Goal: Transaction & Acquisition: Purchase product/service

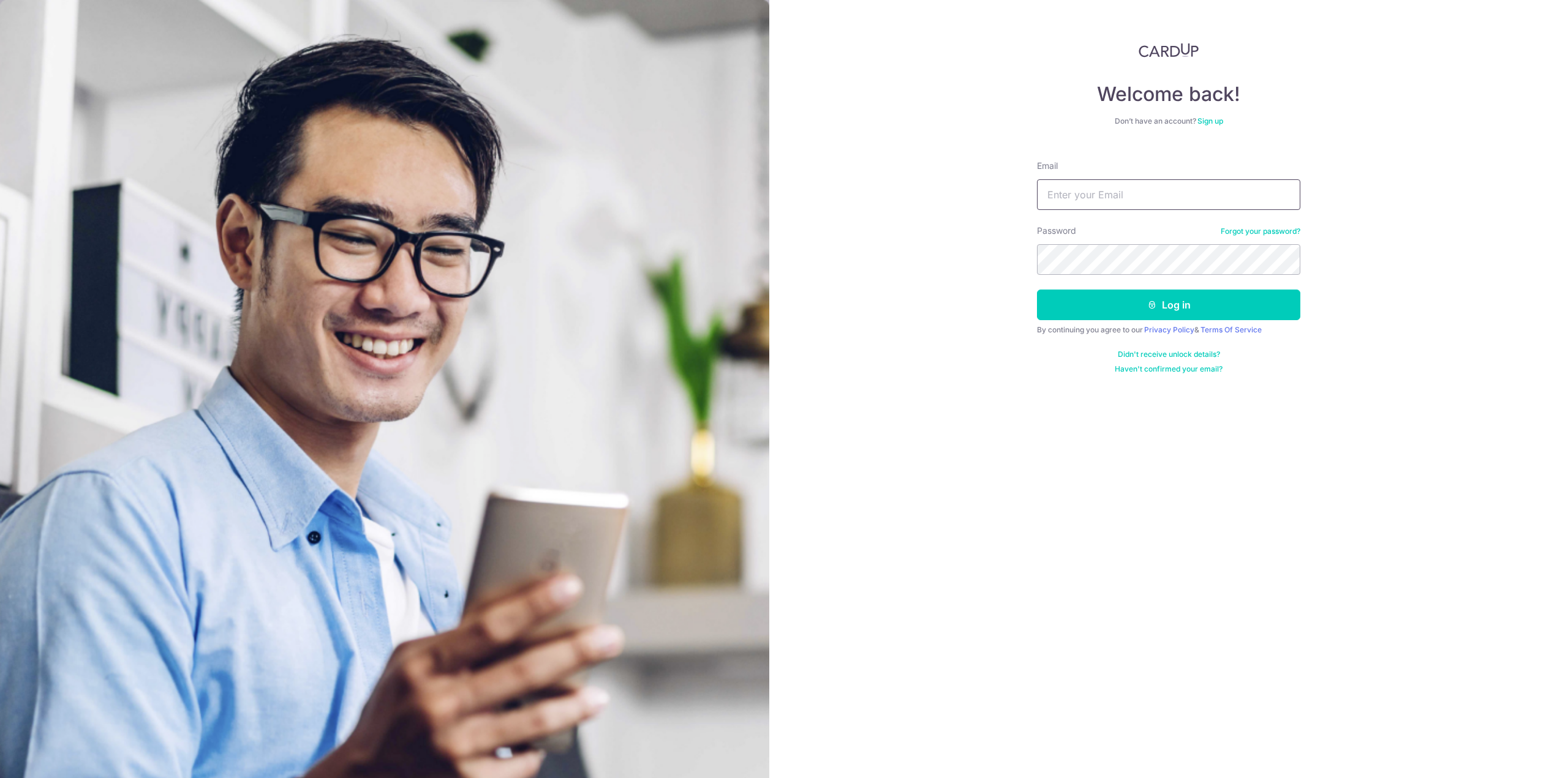
click at [1124, 194] on input "Email" at bounding box center [1169, 195] width 264 height 30
type input "[EMAIL_ADDRESS][DOMAIN_NAME]"
click at [1037, 289] on button "Log in" at bounding box center [1169, 305] width 264 height 30
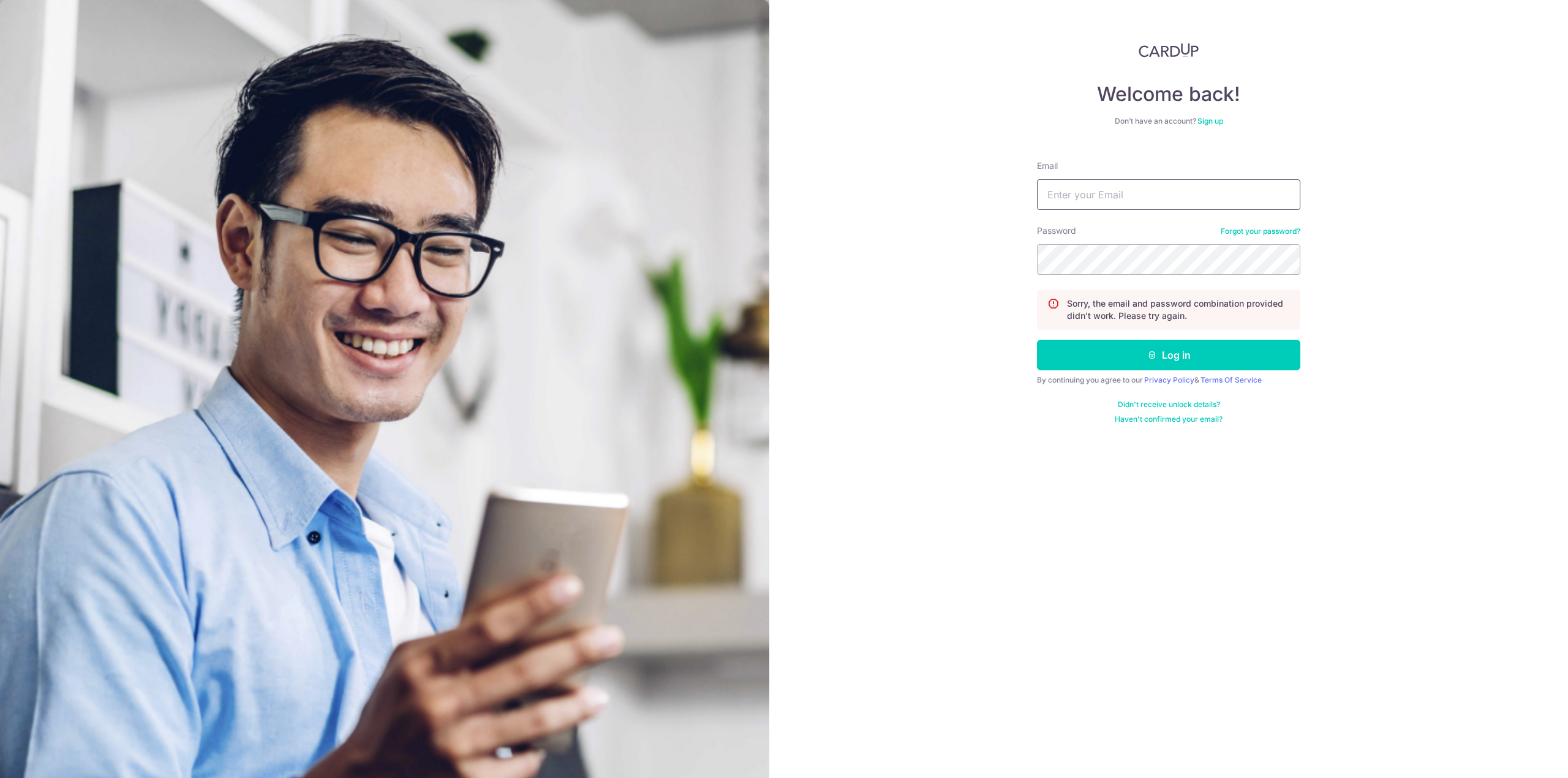
click at [1164, 181] on input "Email" at bounding box center [1169, 195] width 264 height 30
type input "[EMAIL_ADDRESS][DOMAIN_NAME]"
click at [1037, 340] on button "Log in" at bounding box center [1169, 355] width 264 height 30
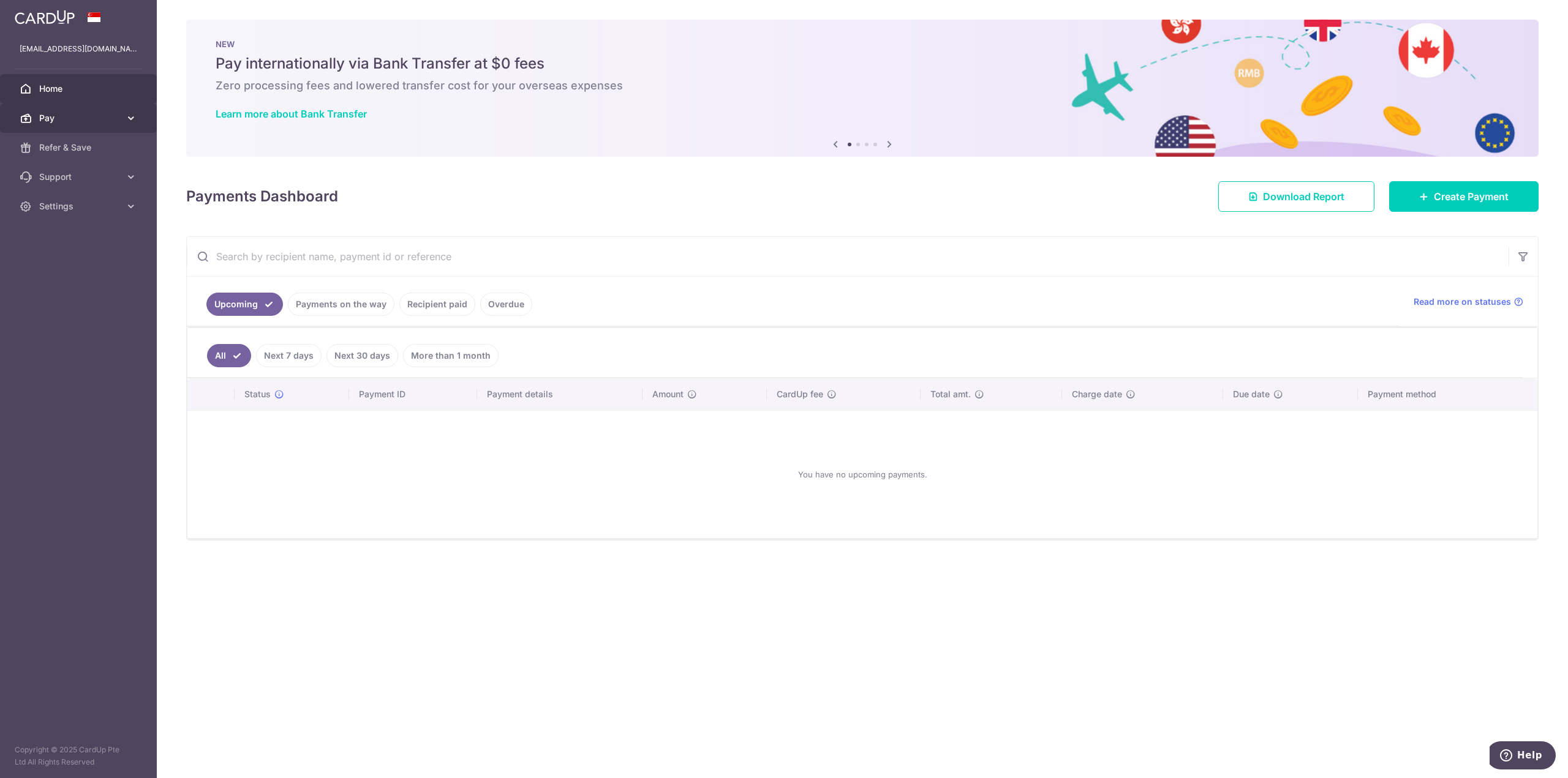
click at [44, 105] on link "Pay" at bounding box center [78, 118] width 157 height 29
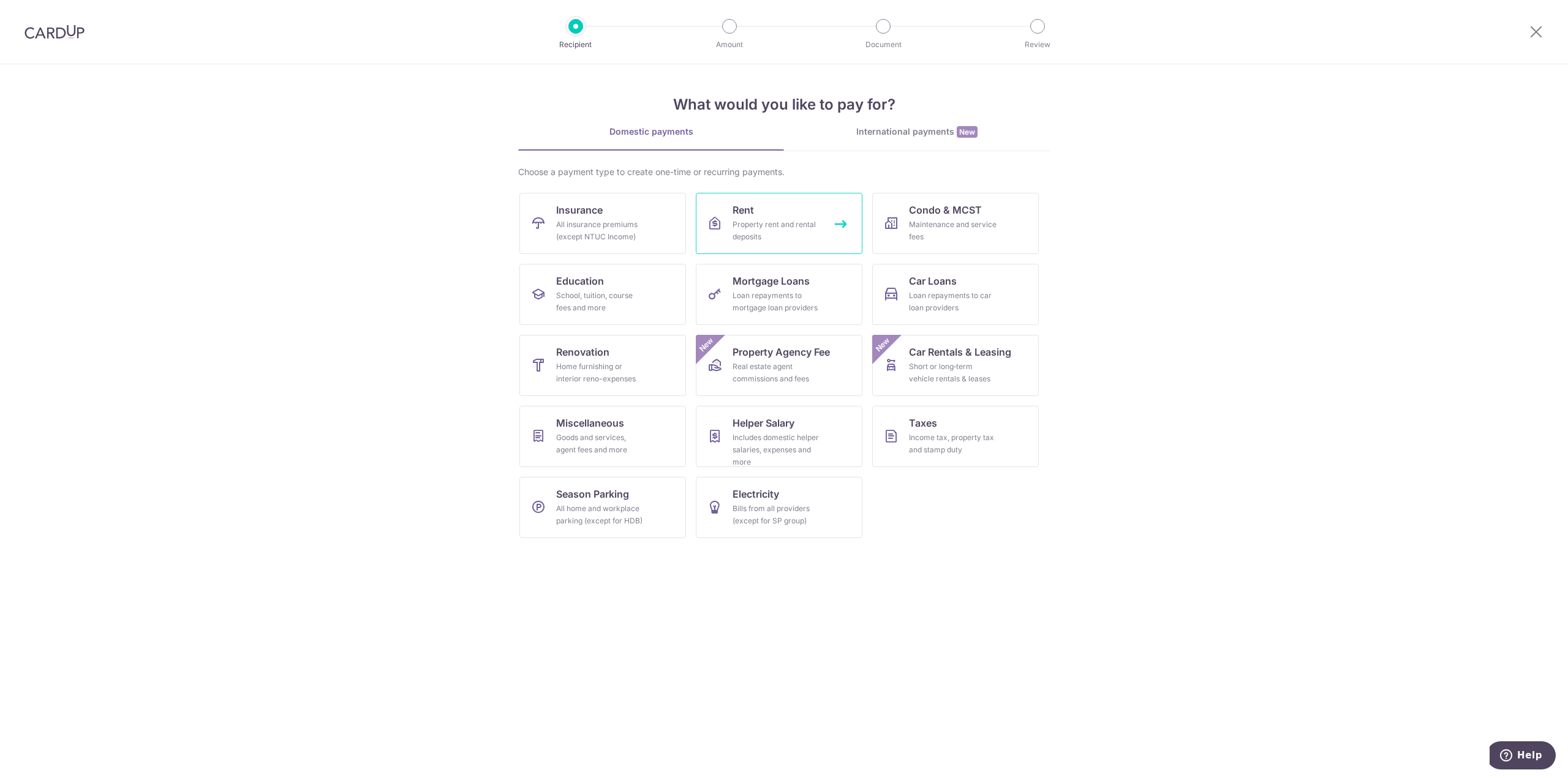
click at [761, 226] on div "Property rent and rental deposits" at bounding box center [776, 230] width 88 height 24
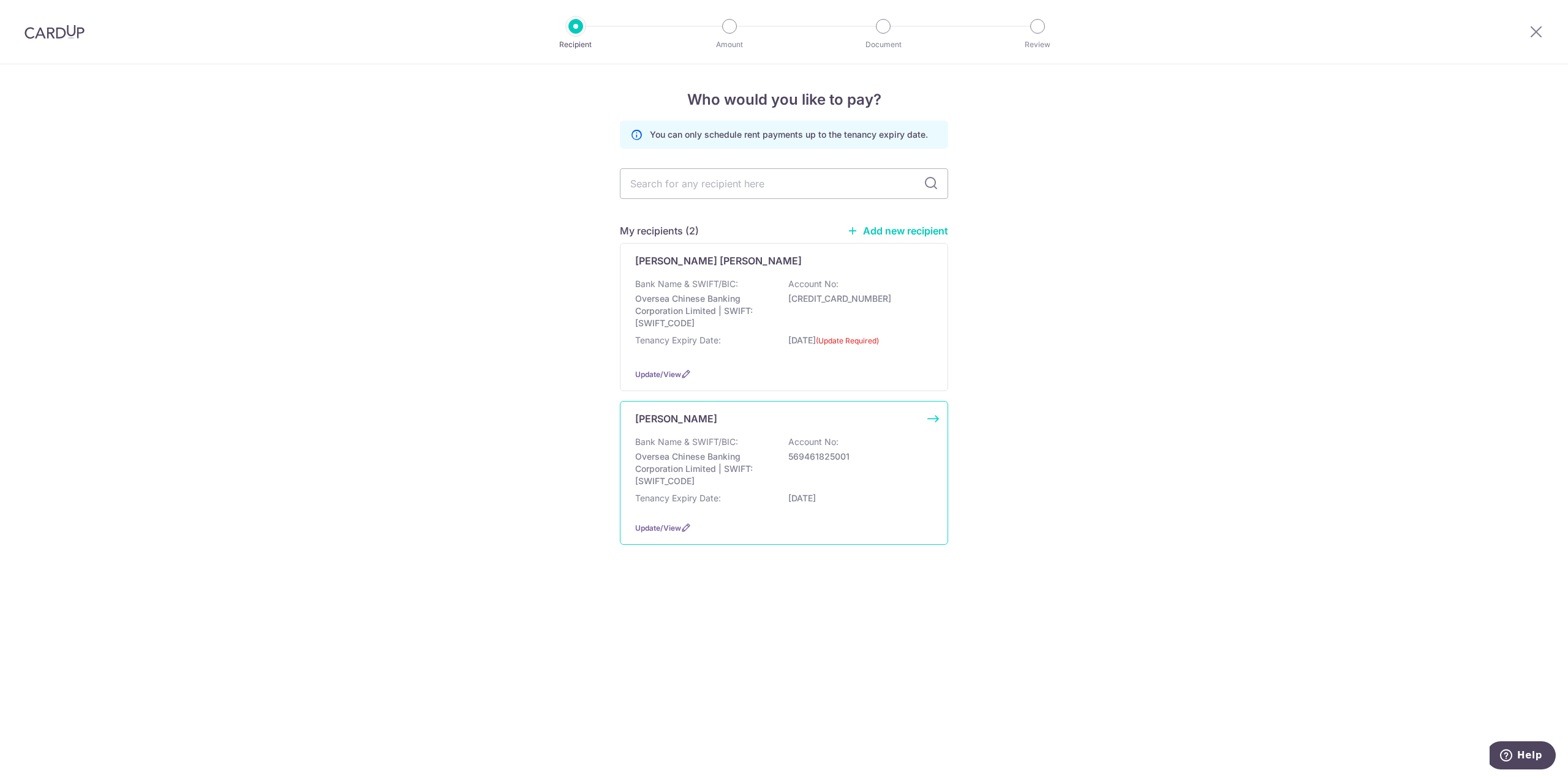
click at [718, 485] on p "Oversea Chinese Banking Corporation Limited | SWIFT: OCBCSGSGXXX" at bounding box center [703, 469] width 137 height 36
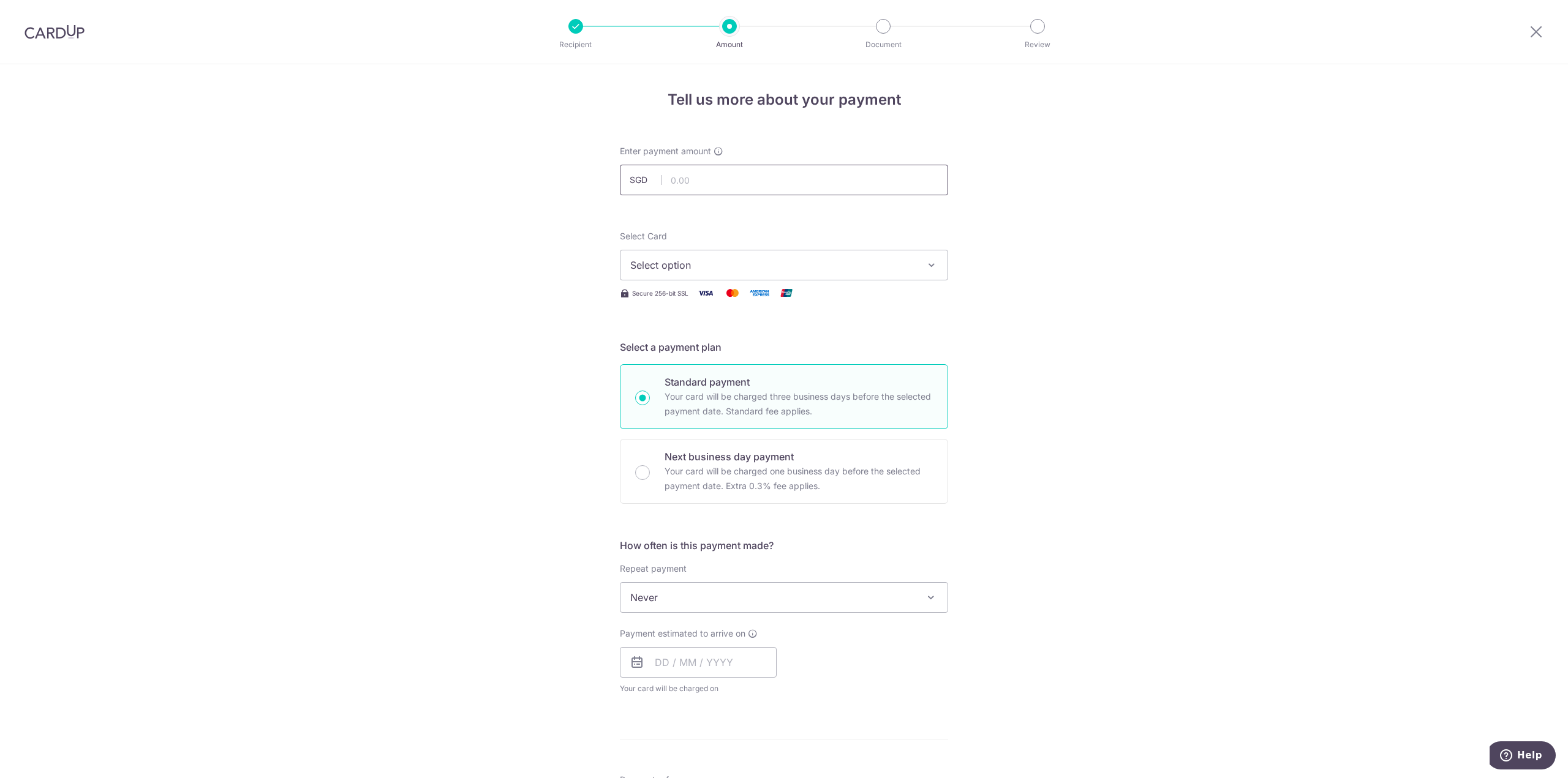
click at [779, 168] on input "text" at bounding box center [784, 180] width 328 height 30
type input "5,200.00"
click at [779, 250] on div "Select Card Select option Add credit card Your Cards **** 7429 **** 4186" at bounding box center [784, 256] width 328 height 50
click at [810, 262] on span "Select option" at bounding box center [773, 265] width 285 height 15
click at [662, 379] on span "**** 4186" at bounding box center [682, 382] width 45 height 15
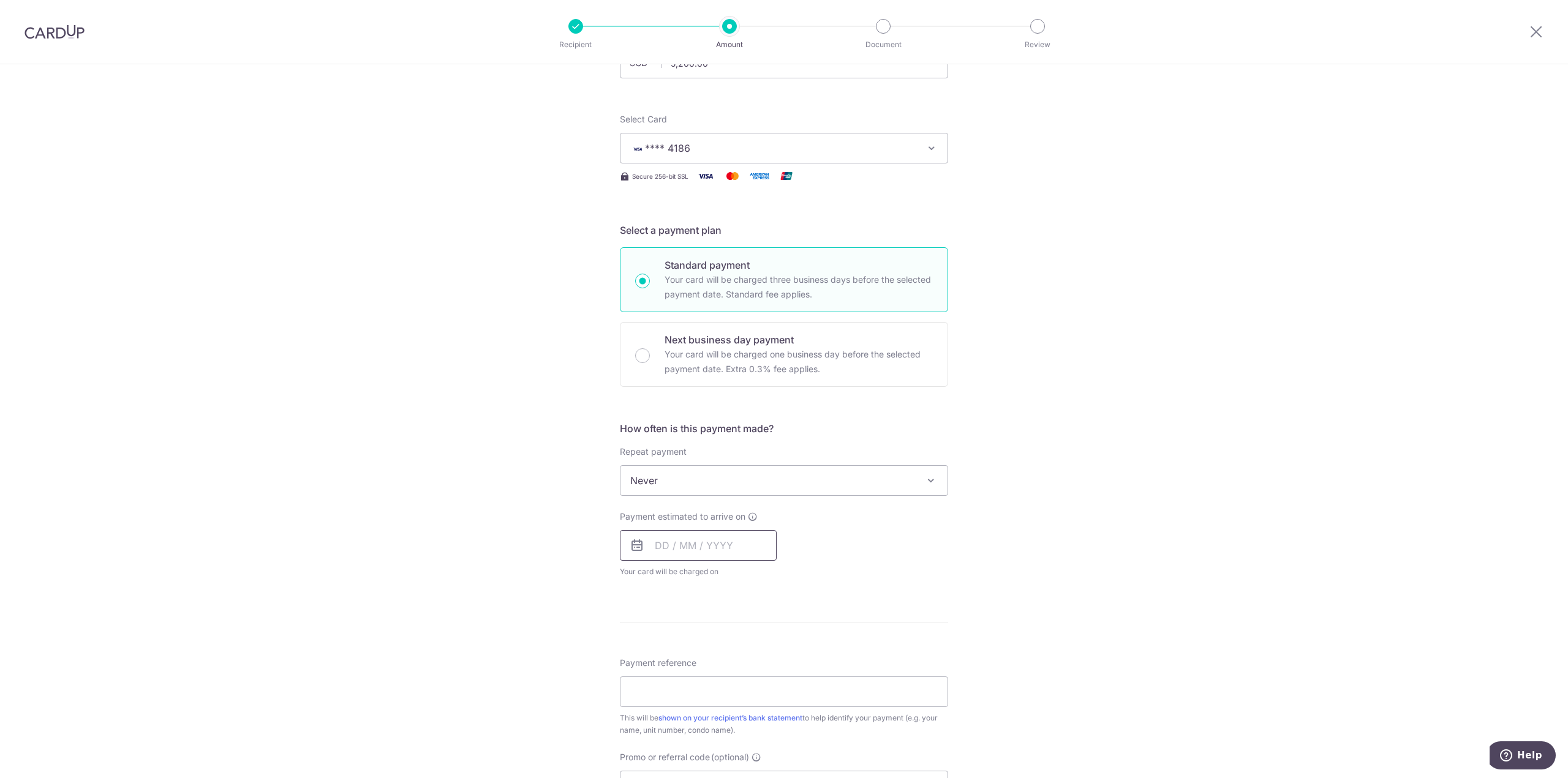
scroll to position [122, 0]
click at [748, 548] on input "text" at bounding box center [698, 540] width 157 height 30
click at [644, 706] on link "21" at bounding box center [645, 701] width 20 height 20
type input "21/09/2025"
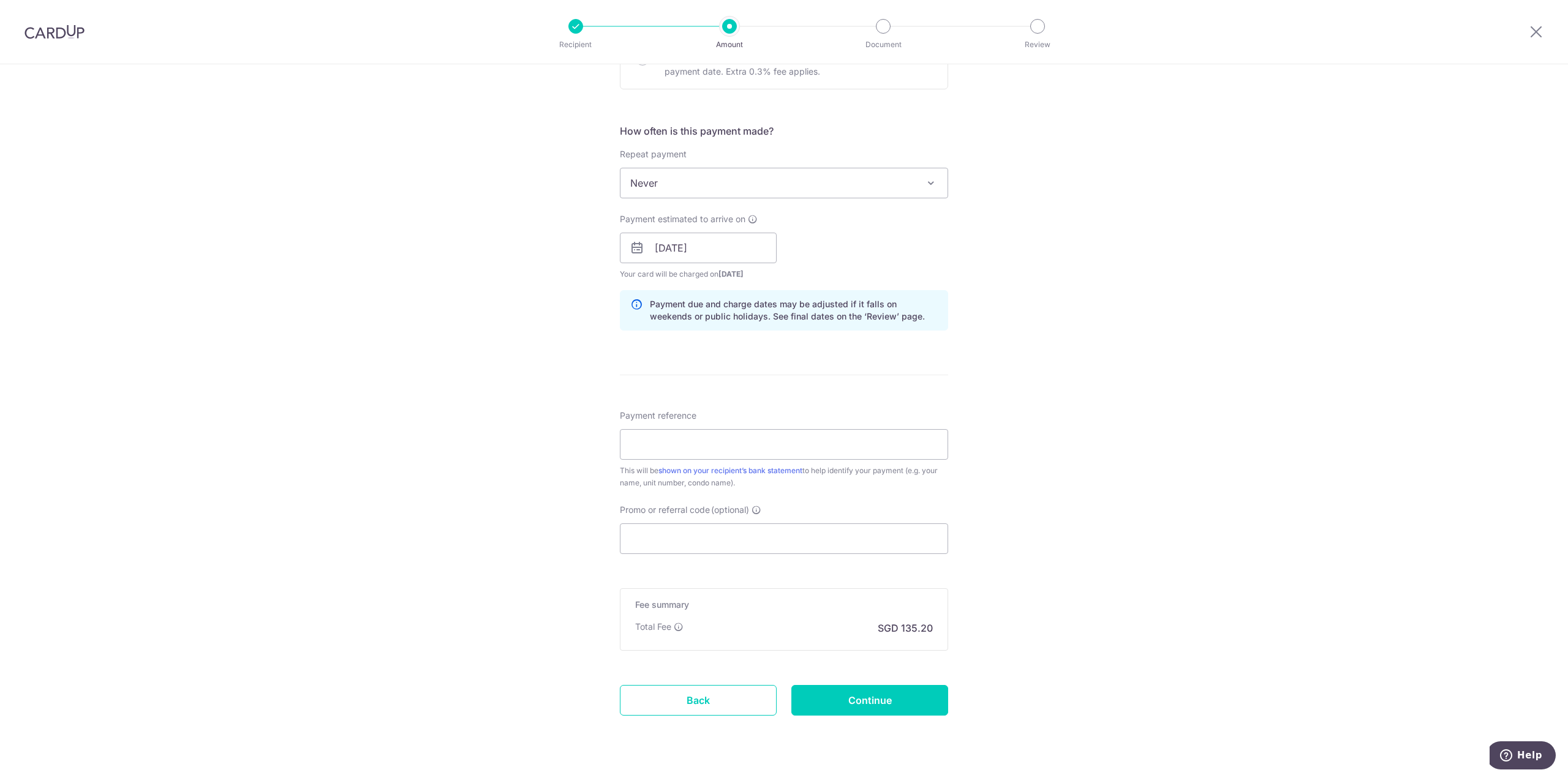
scroll to position [428, 0]
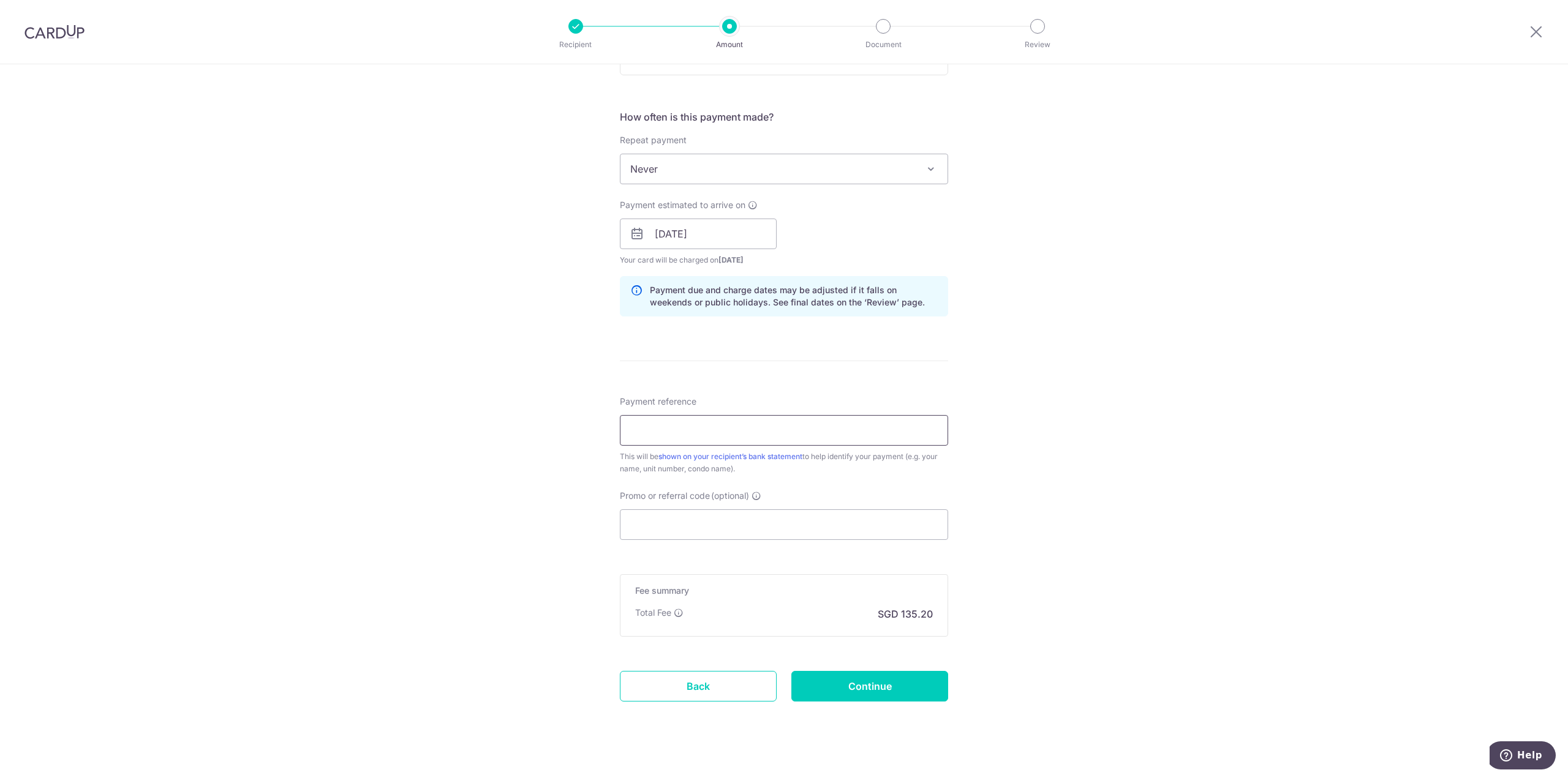
click at [659, 439] on input "Payment reference" at bounding box center [784, 430] width 328 height 30
type input "Barun Rent Sep-Oct"
click at [658, 520] on input "Promo or referral code (optional)" at bounding box center [784, 524] width 328 height 30
paste input "SAVERENT179"
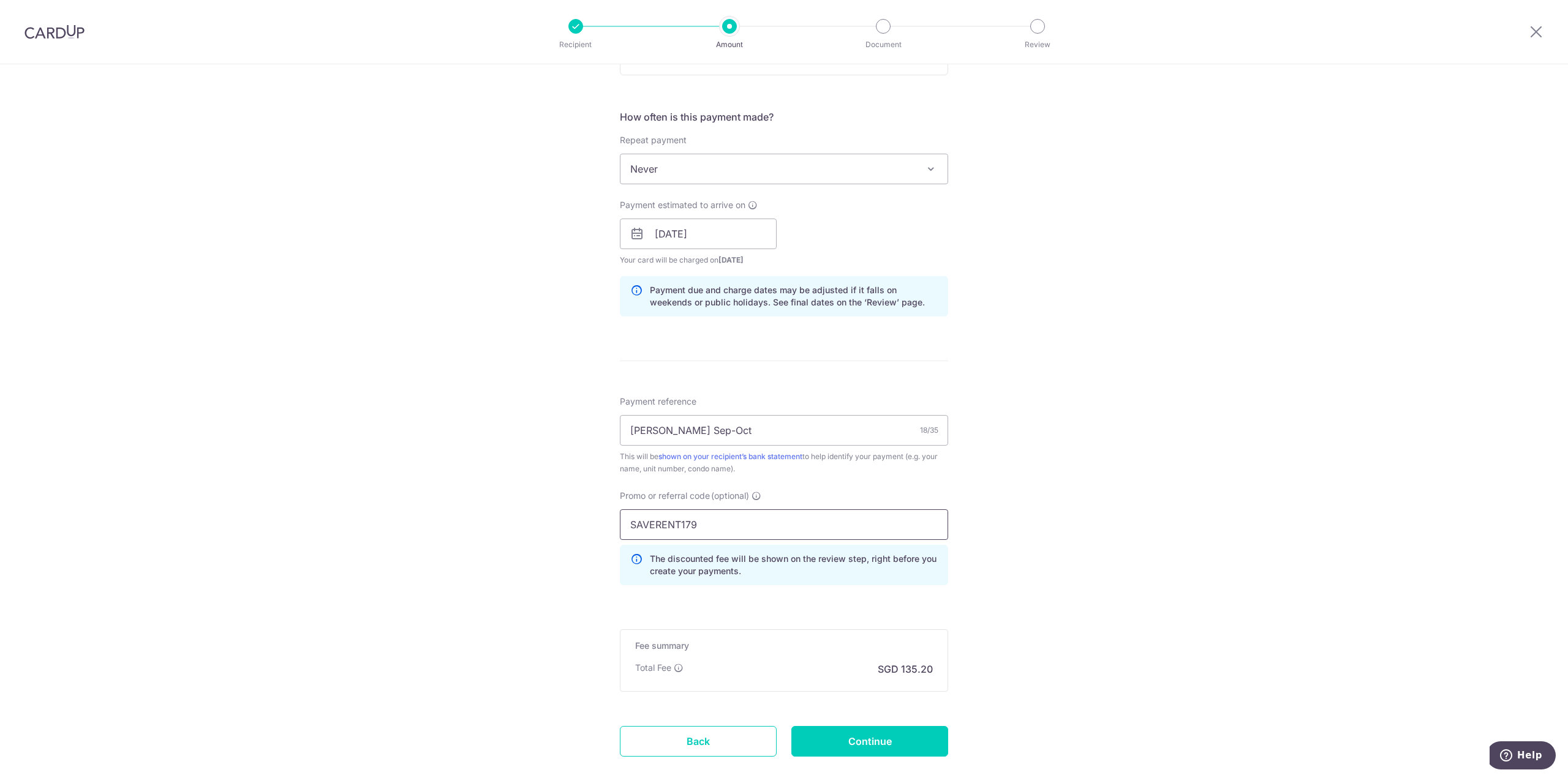
type input "SAVERENT179"
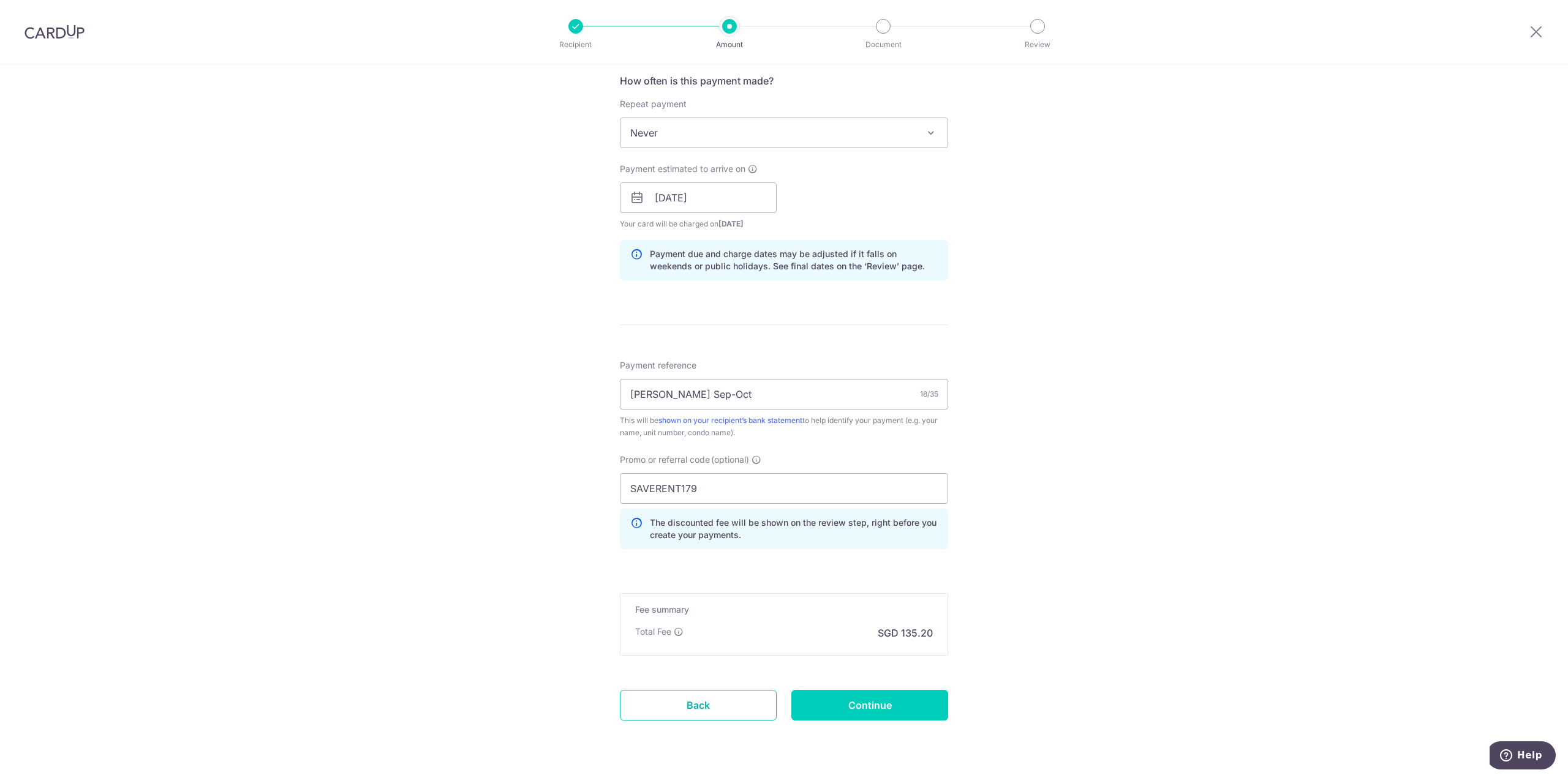
scroll to position [499, 0]
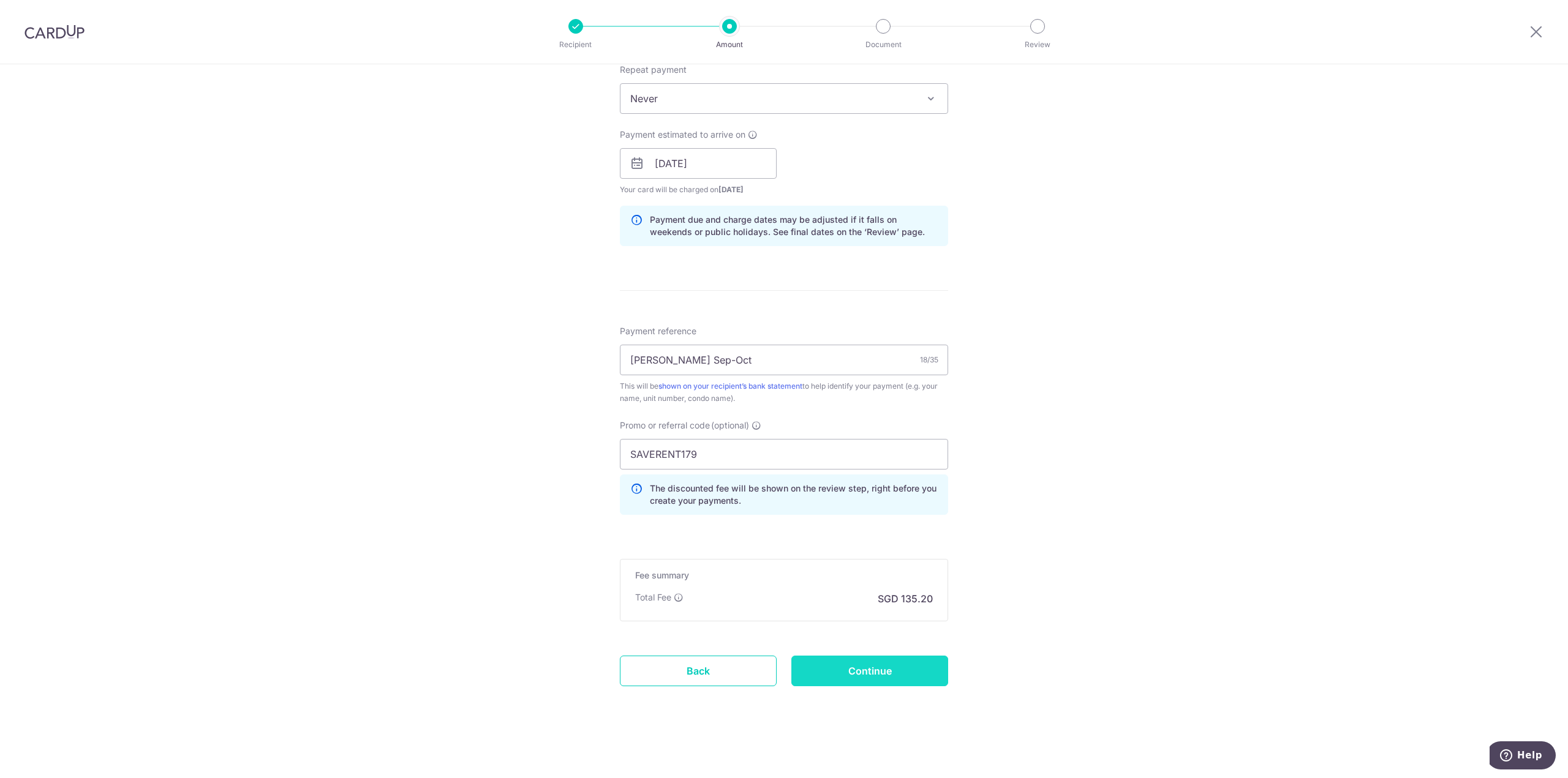
click at [908, 665] on input "Continue" at bounding box center [869, 671] width 157 height 30
type input "Create Schedule"
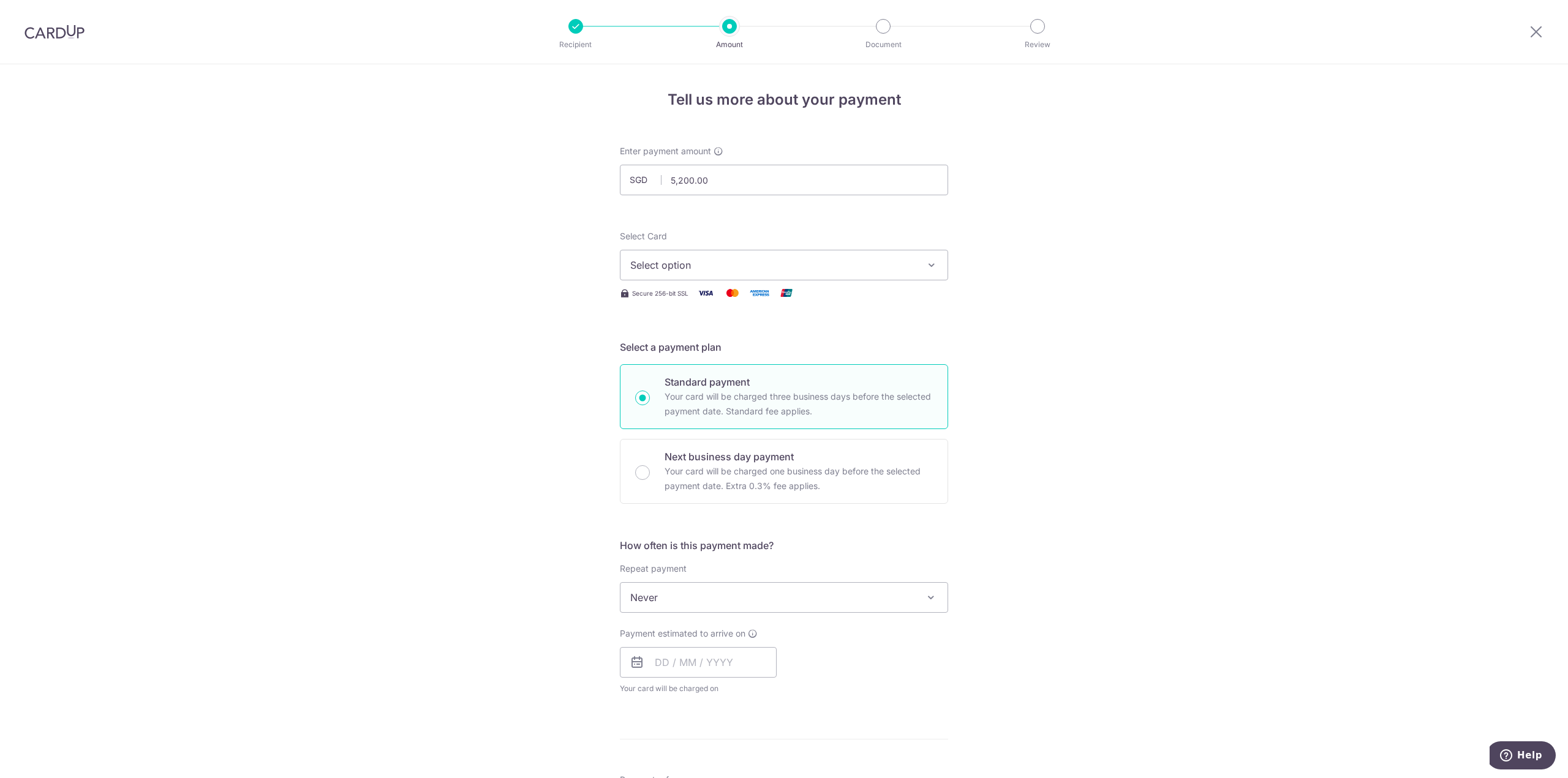
drag, startPoint x: 48, startPoint y: 34, endPoint x: 852, endPoint y: 61, distance: 804.5
click at [48, 34] on img at bounding box center [54, 32] width 60 height 15
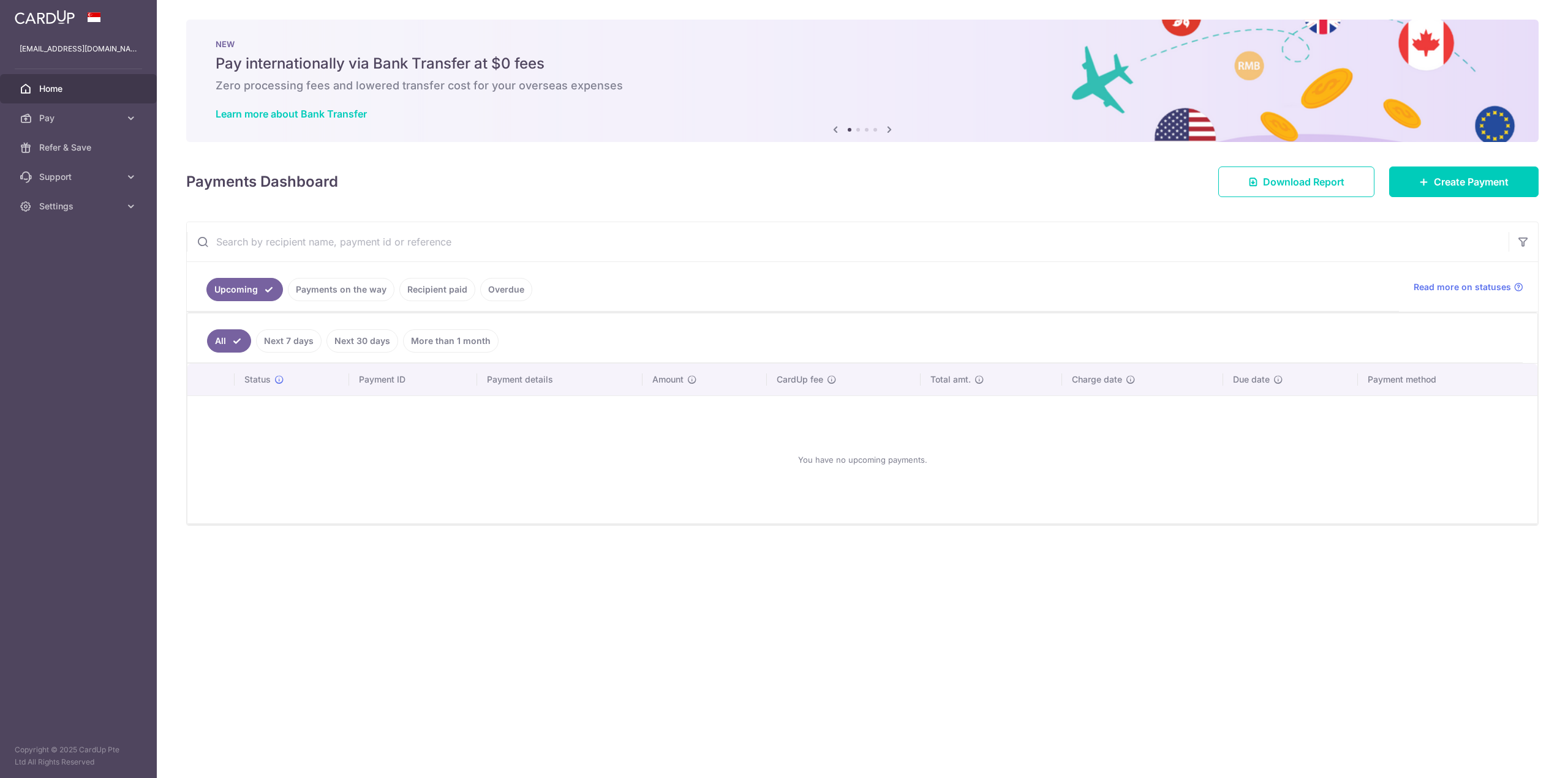
click at [436, 284] on link "Recipient paid" at bounding box center [437, 289] width 76 height 23
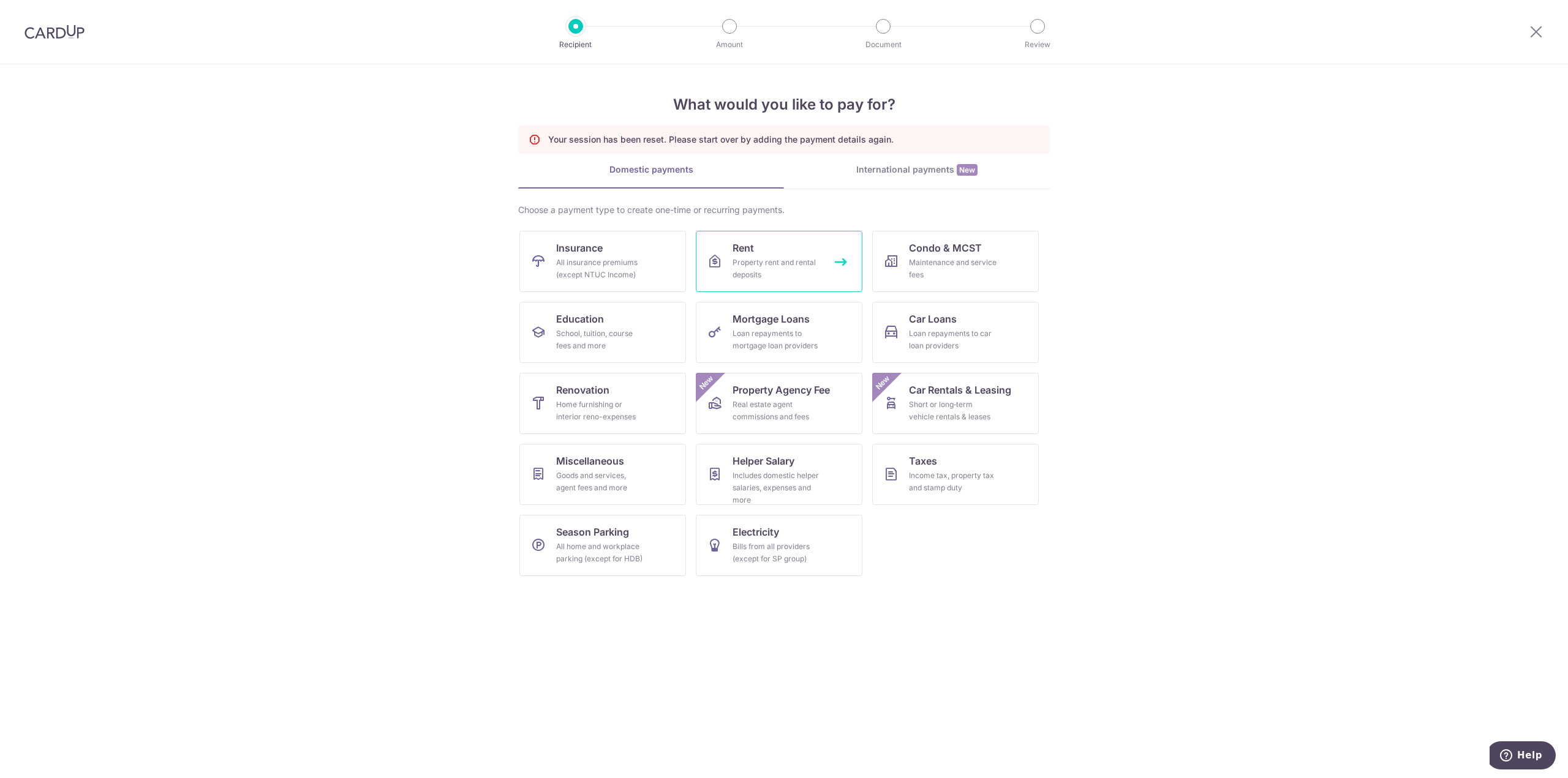
click at [737, 271] on div "Property rent and rental deposits" at bounding box center [776, 269] width 88 height 24
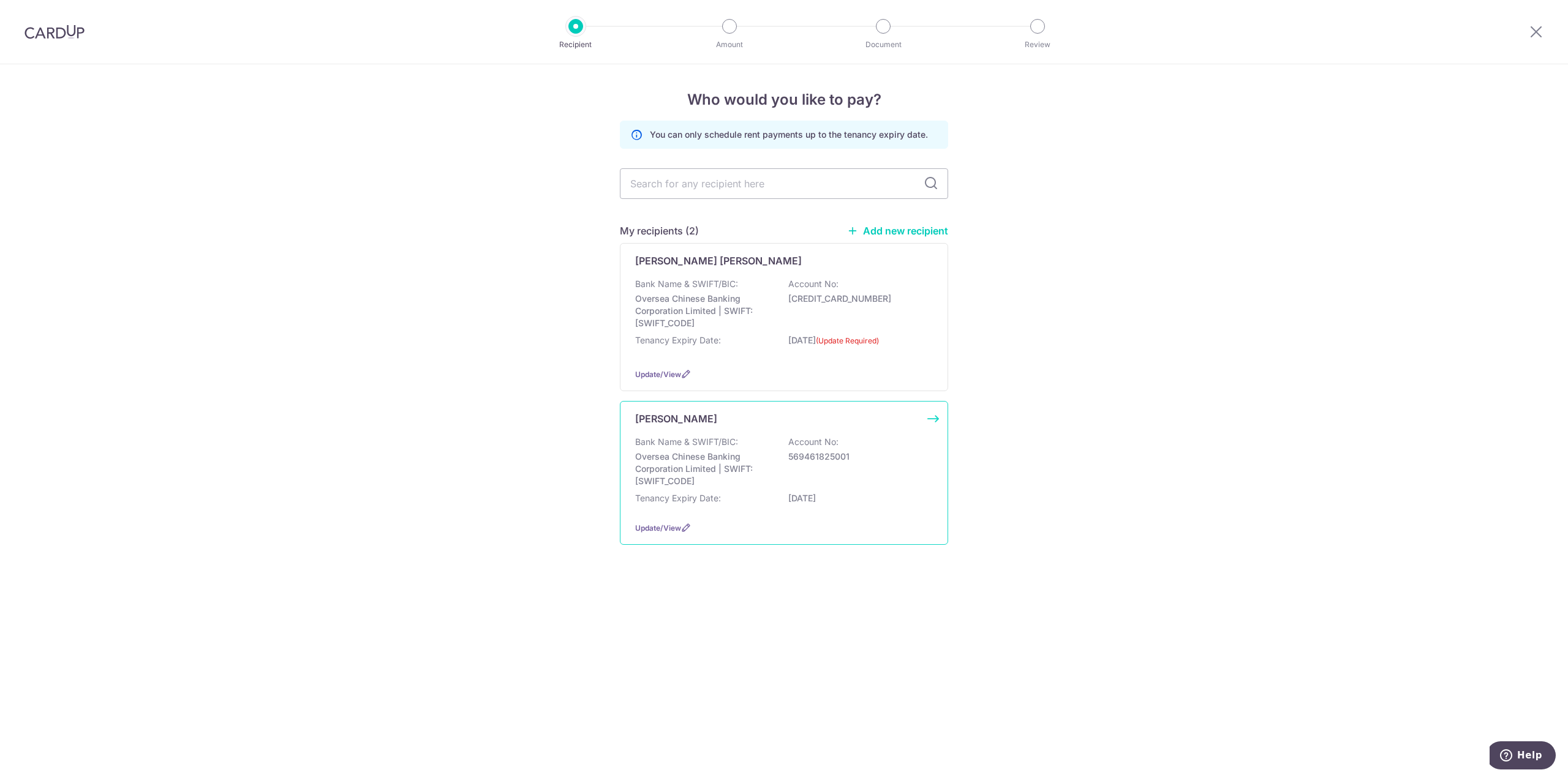
click at [718, 444] on p "Bank Name & SWIFT/BIC:" at bounding box center [686, 442] width 103 height 12
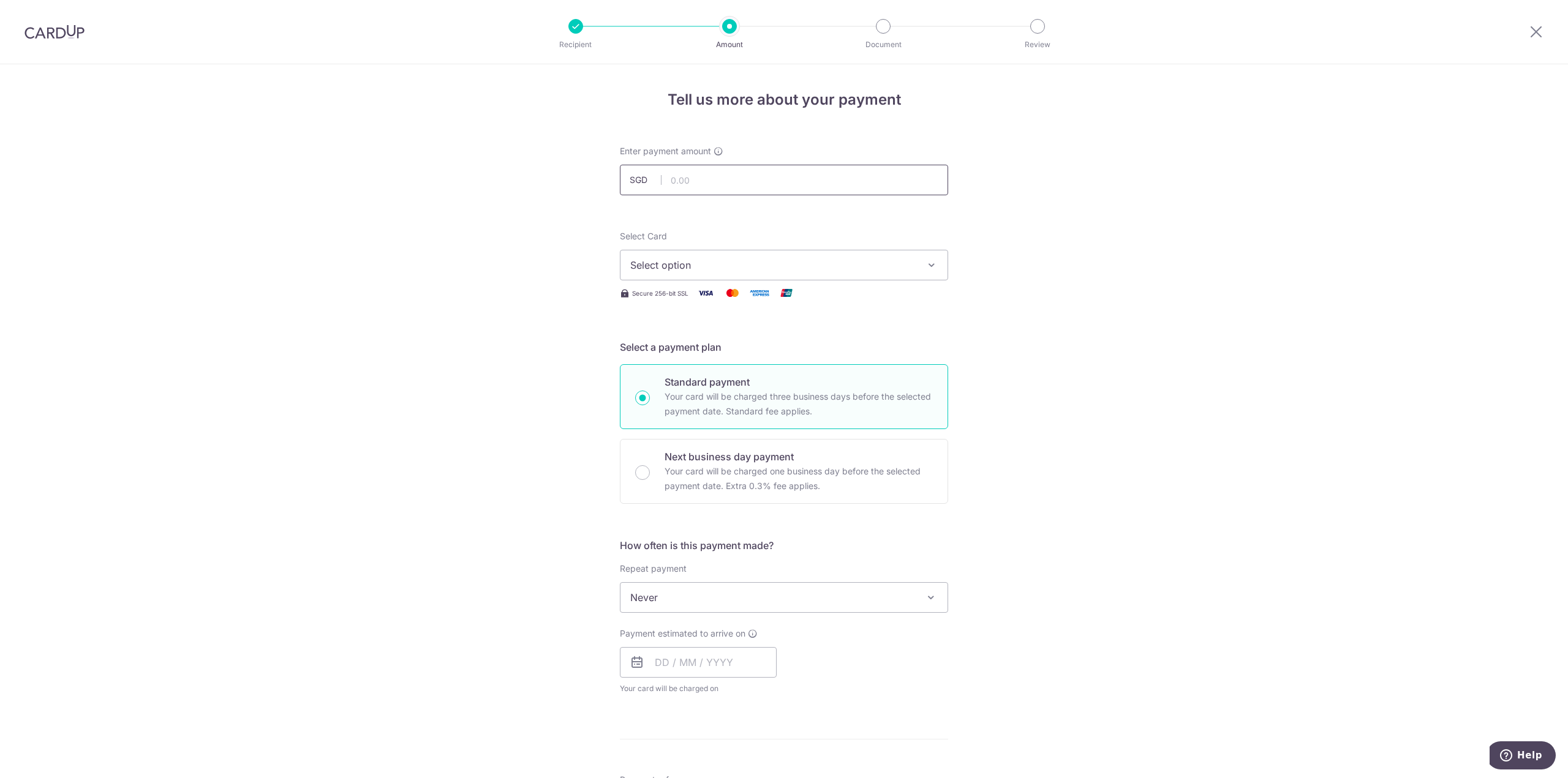
click at [708, 175] on input "text" at bounding box center [784, 180] width 328 height 30
type input "5,200.00"
click at [706, 264] on span "Select option" at bounding box center [773, 265] width 285 height 15
click at [683, 381] on span "**** 4186" at bounding box center [682, 382] width 45 height 15
click at [673, 664] on input "text" at bounding box center [698, 663] width 157 height 30
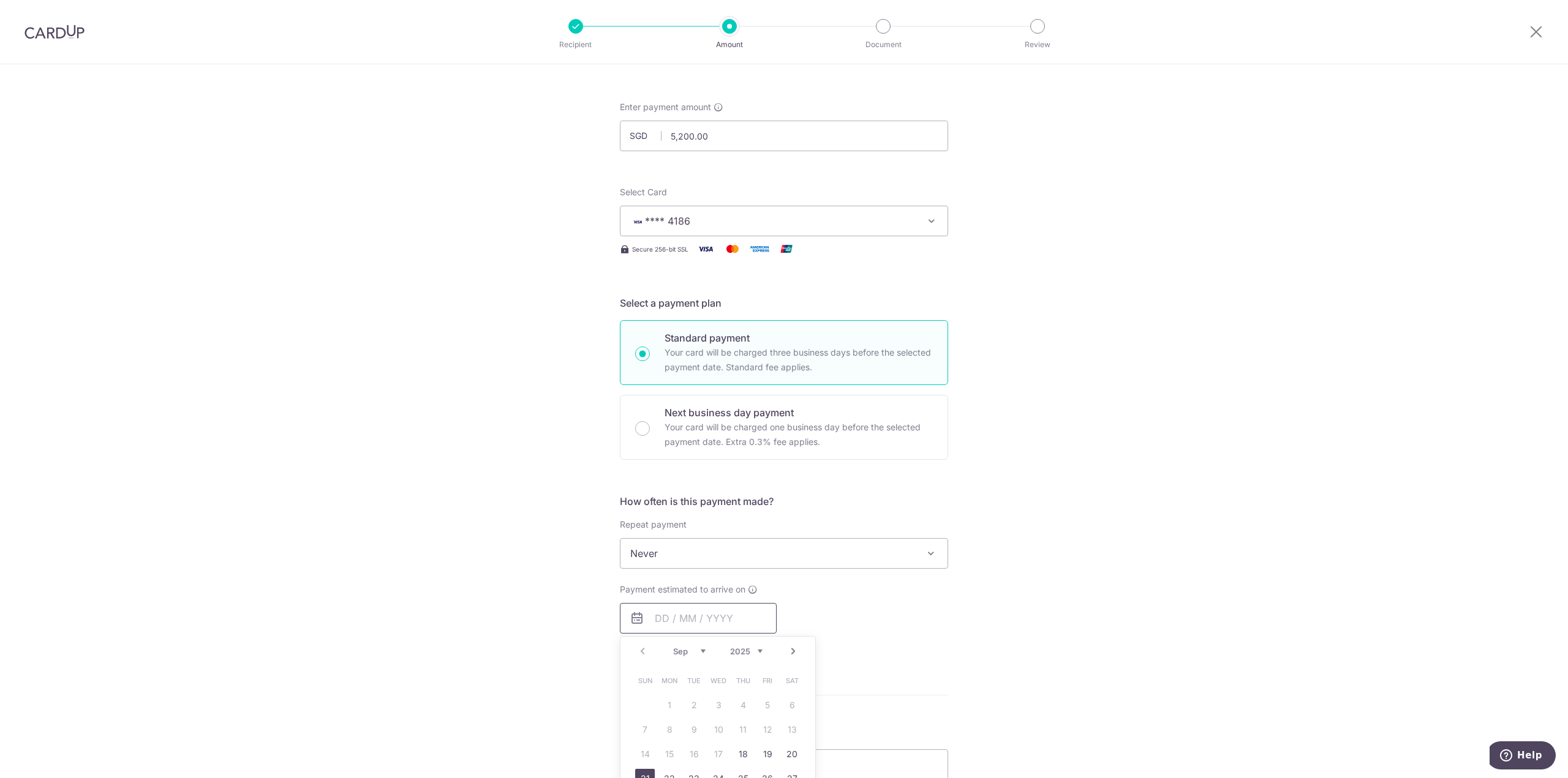
scroll to position [122, 0]
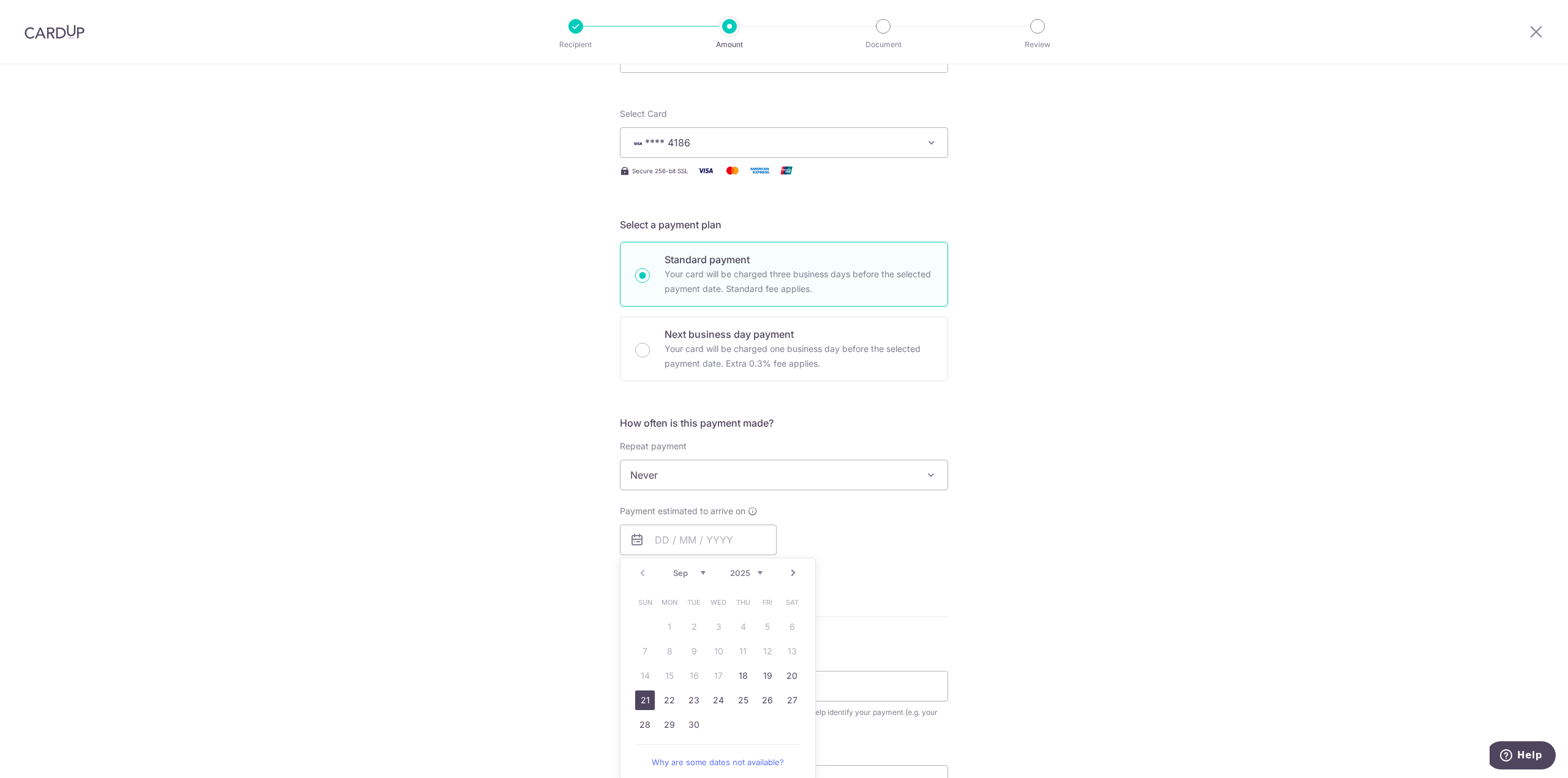
click at [639, 701] on link "21" at bounding box center [645, 701] width 20 height 20
type input "[DATE]"
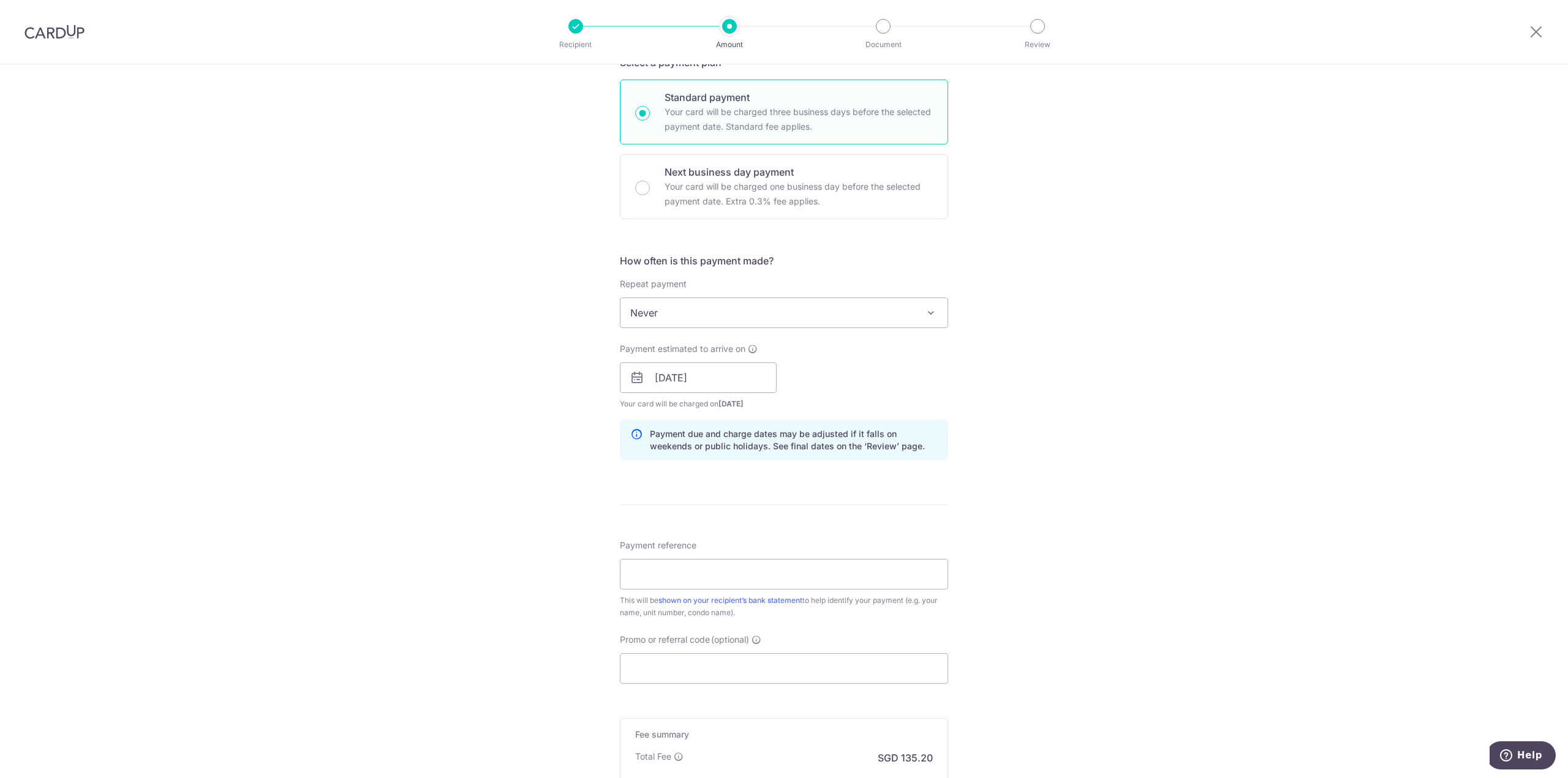
scroll to position [306, 0]
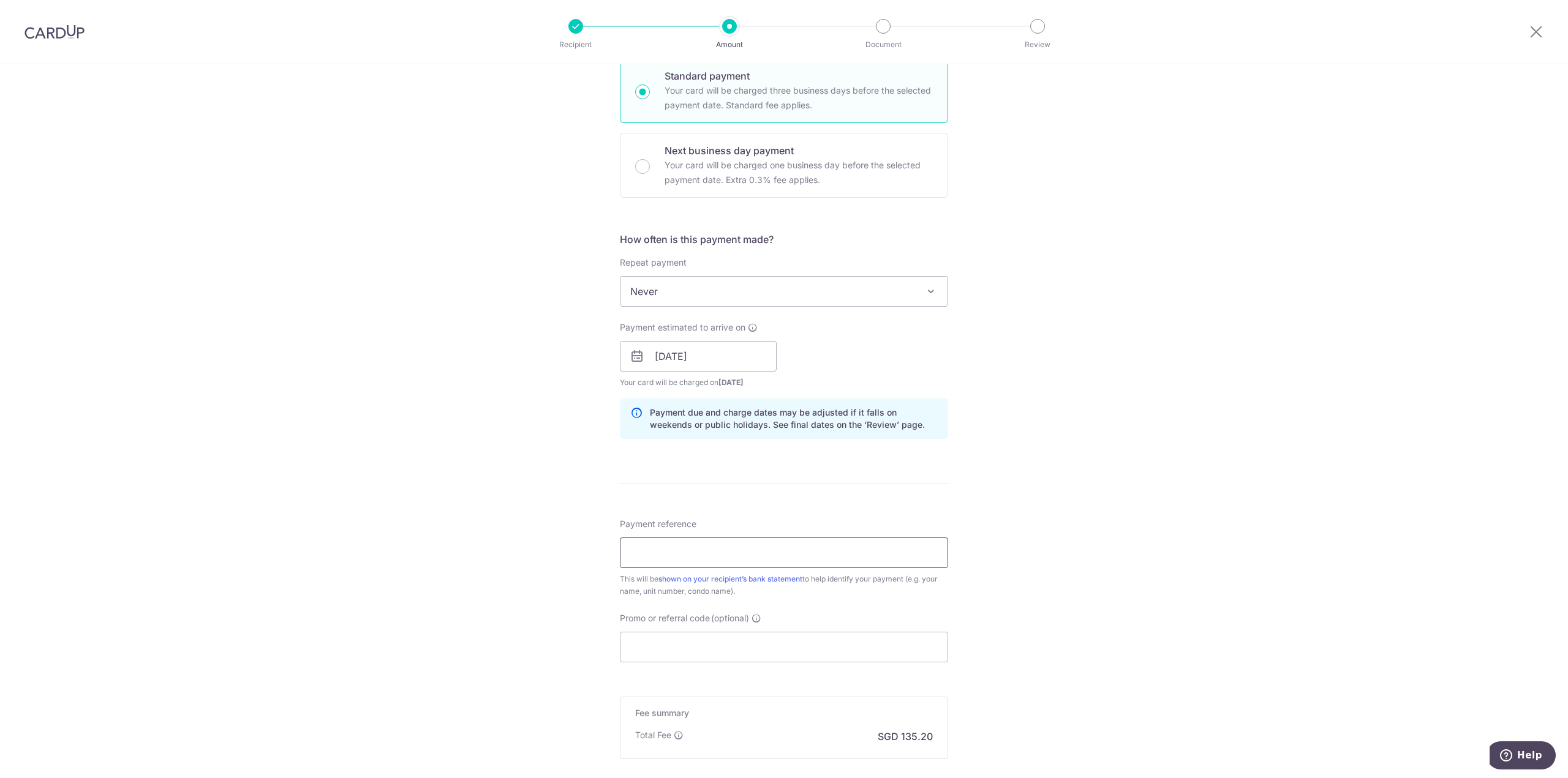
click at [662, 554] on input "Payment reference" at bounding box center [784, 553] width 328 height 30
type input "[PERSON_NAME] Sep-Oct"
click at [661, 658] on input "Promo or referral code (optional)" at bounding box center [784, 647] width 328 height 30
paste input "SAVERENT179"
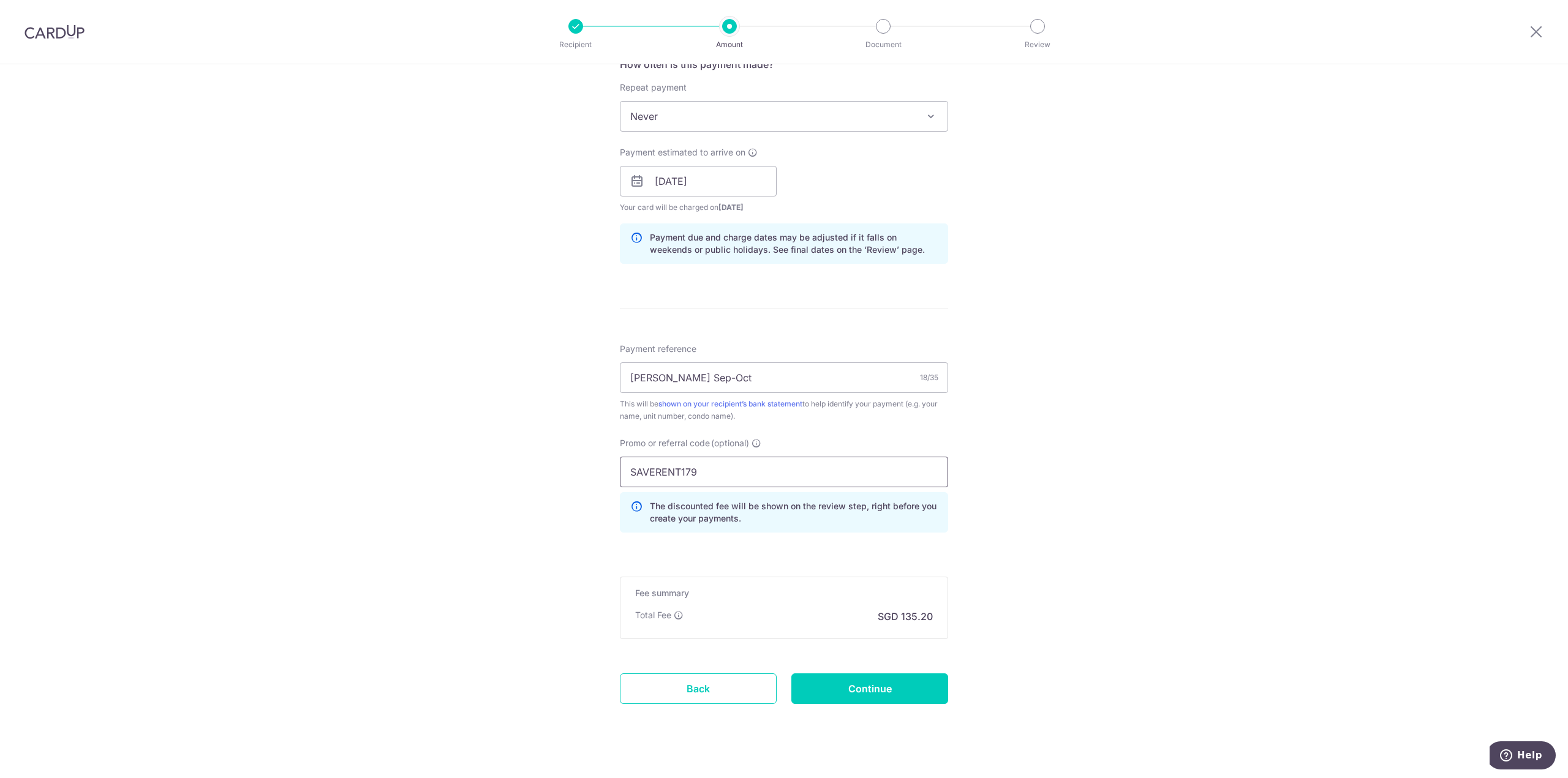
scroll to position [499, 0]
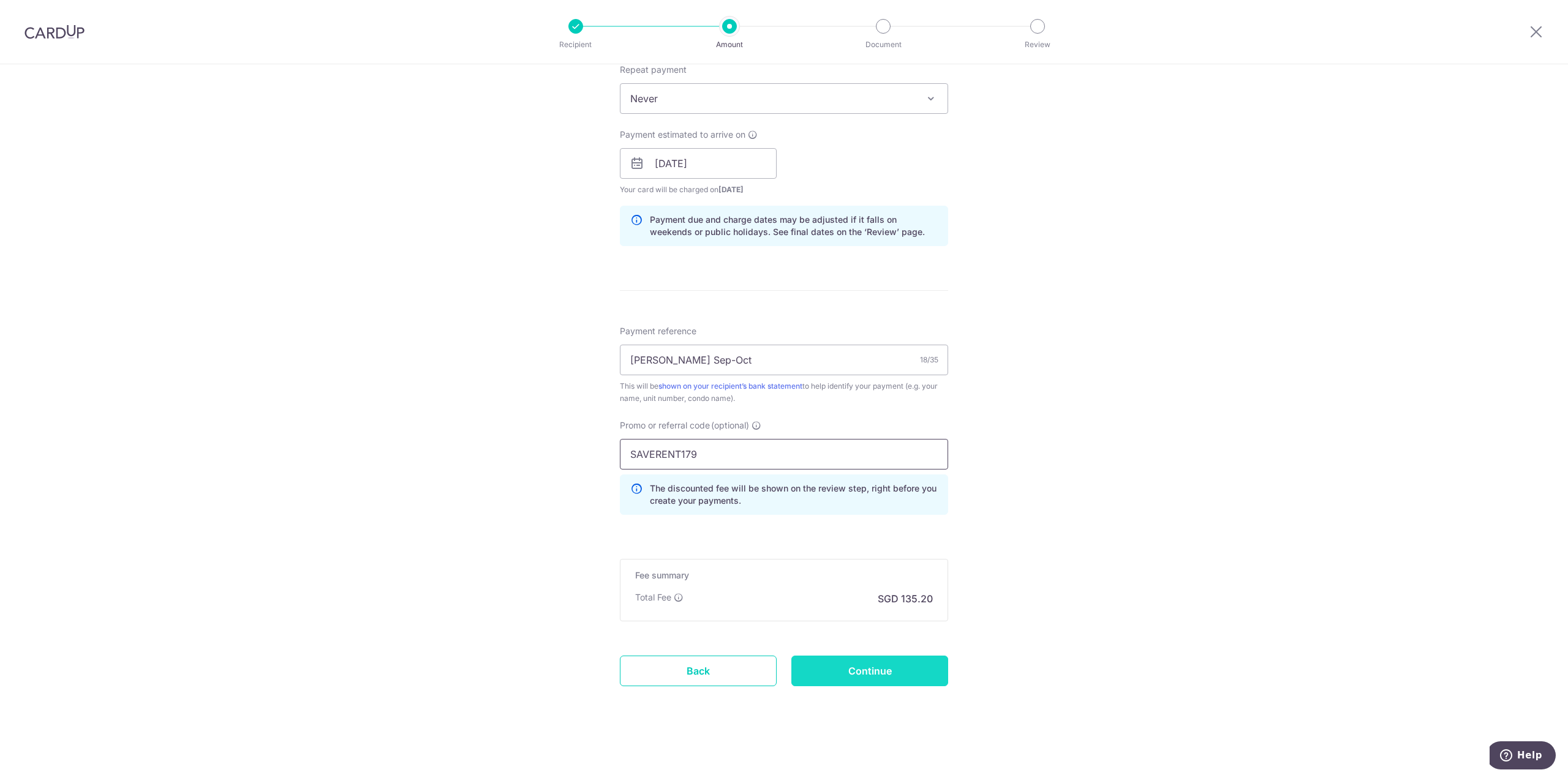
type input "SAVERENT179"
click at [897, 669] on input "Continue" at bounding box center [869, 671] width 157 height 30
type input "Create Schedule"
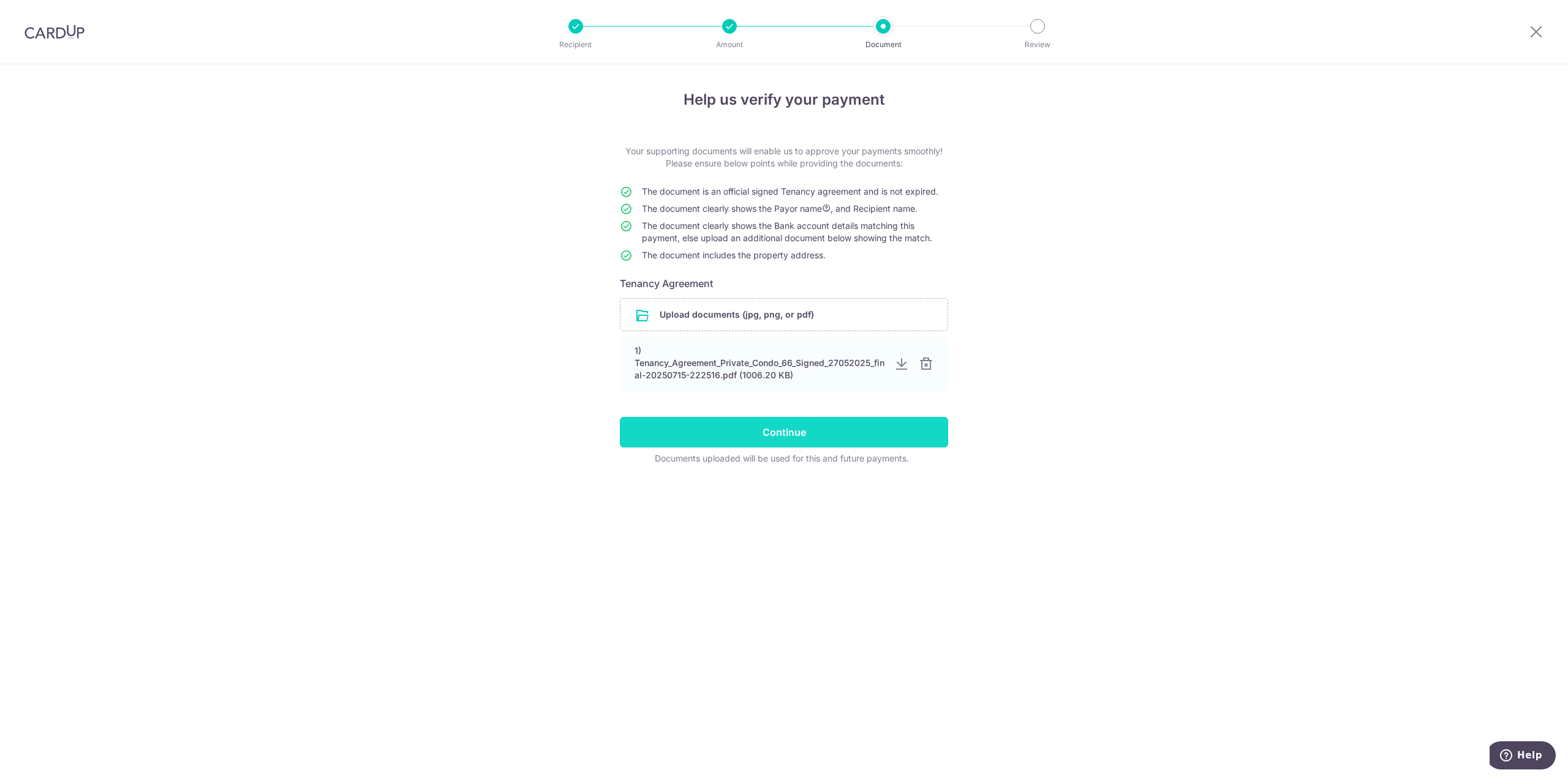
click at [778, 436] on input "Continue" at bounding box center [784, 432] width 328 height 30
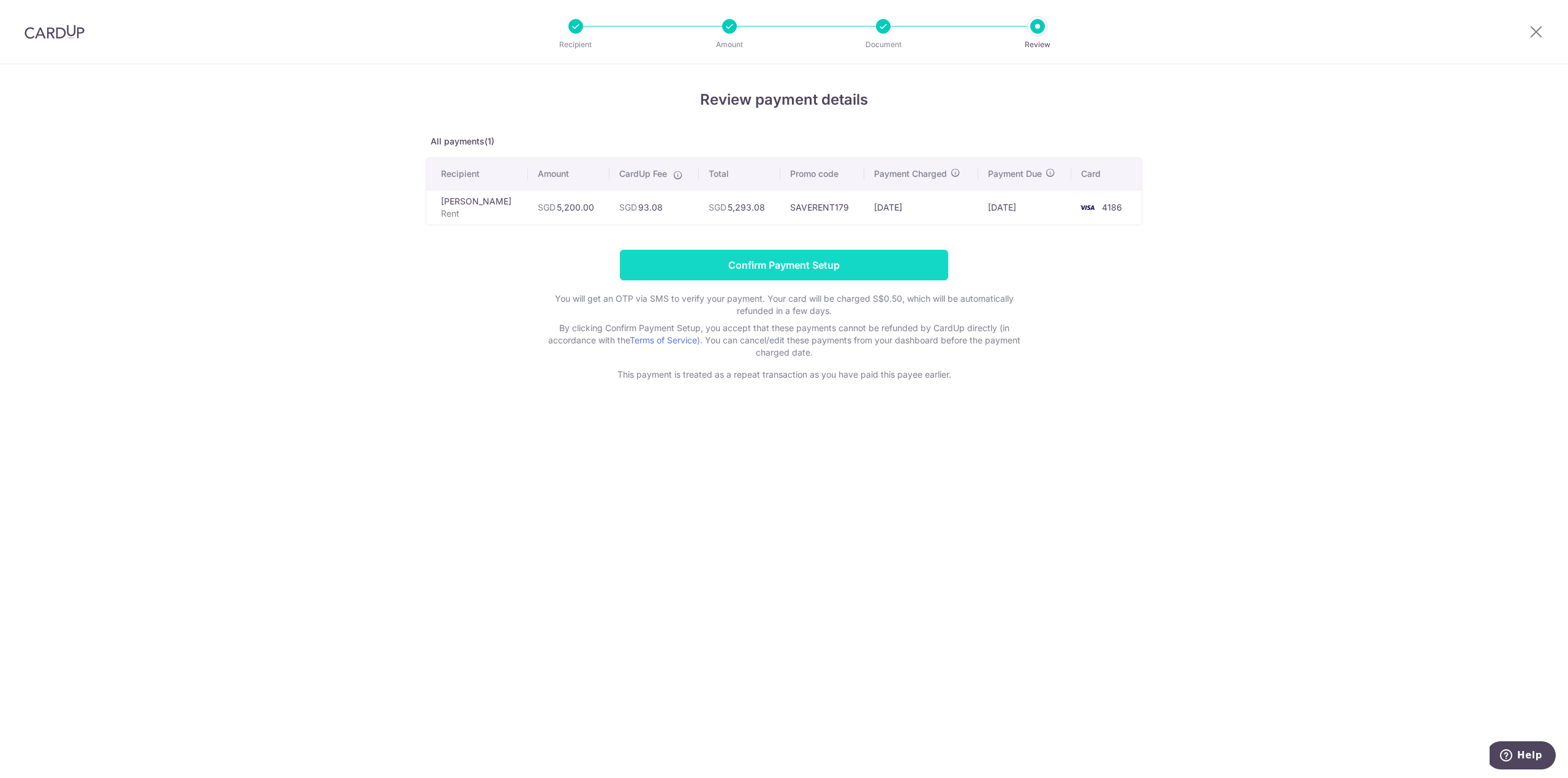
click at [746, 267] on input "Confirm Payment Setup" at bounding box center [784, 265] width 328 height 30
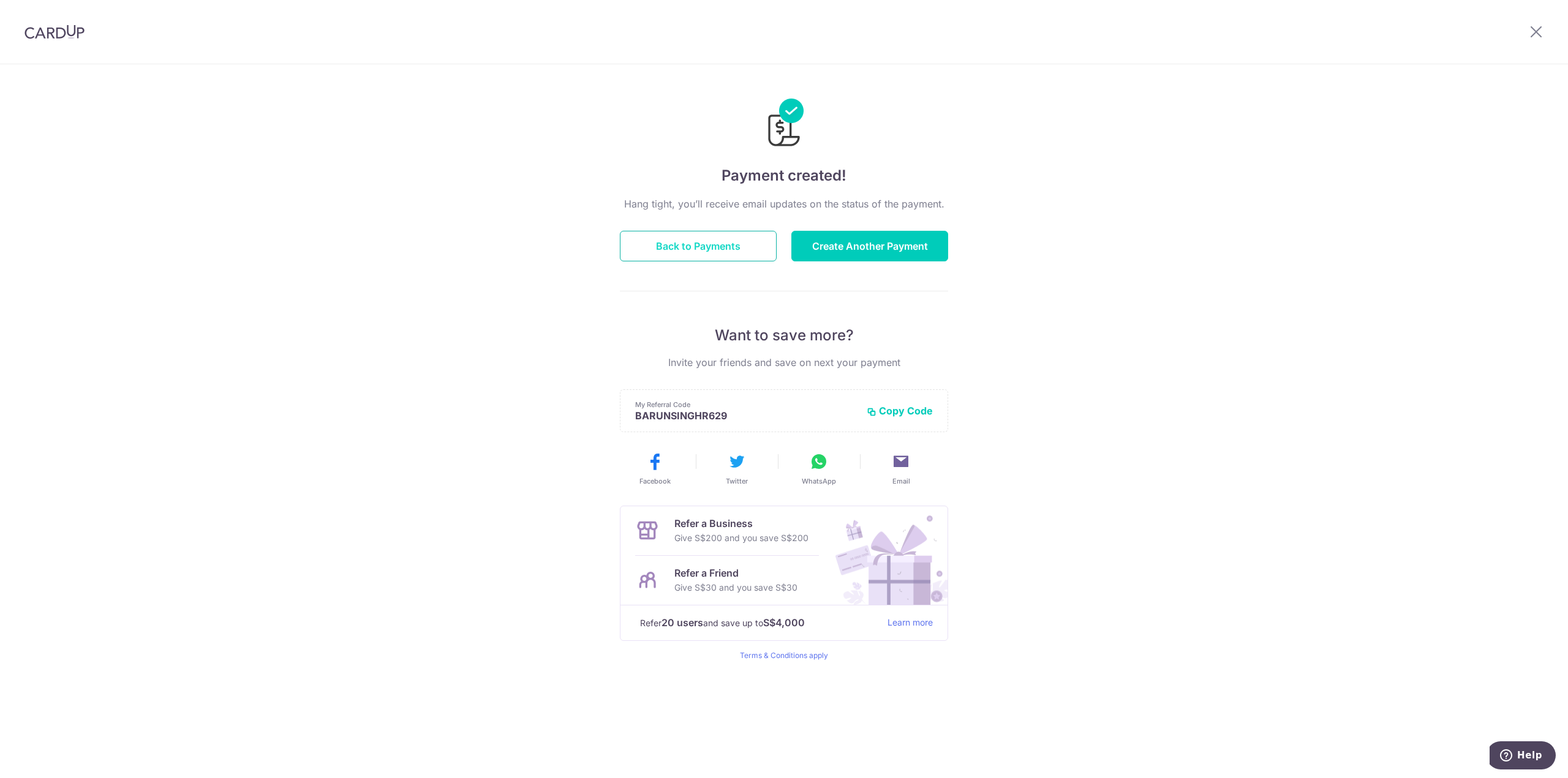
click at [709, 244] on button "Back to Payments" at bounding box center [698, 246] width 157 height 30
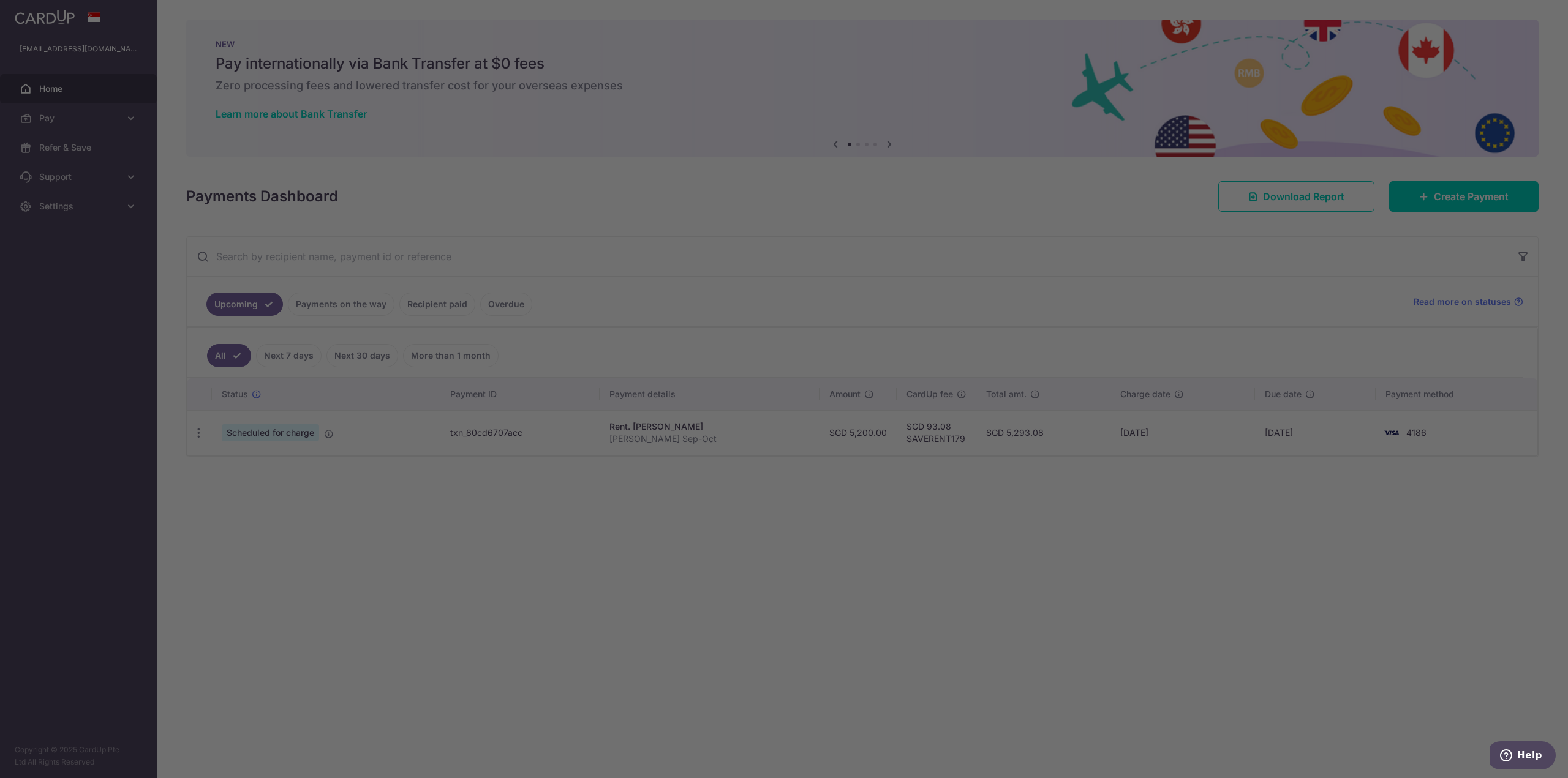
drag, startPoint x: 399, startPoint y: 554, endPoint x: 281, endPoint y: 503, distance: 128.5
click at [397, 554] on div at bounding box center [792, 393] width 1584 height 787
click at [256, 530] on div at bounding box center [792, 393] width 1584 height 787
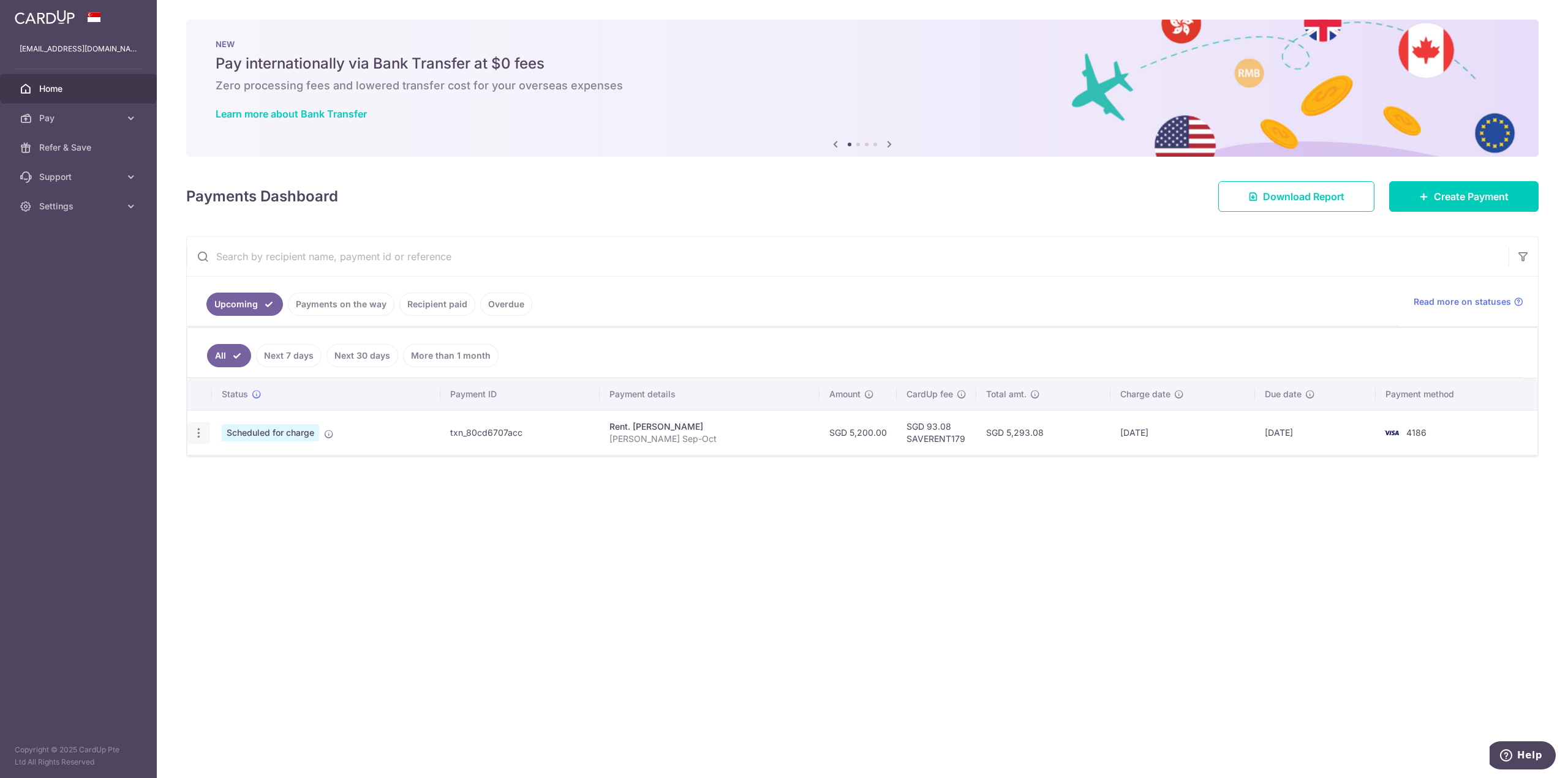
click at [201, 434] on icon "button" at bounding box center [198, 433] width 13 height 13
click at [273, 434] on span "Scheduled for charge" at bounding box center [270, 433] width 97 height 17
click at [336, 438] on td "Scheduled for charge" at bounding box center [326, 433] width 228 height 45
click at [330, 430] on icon at bounding box center [328, 434] width 10 height 10
